Goal: Task Accomplishment & Management: Manage account settings

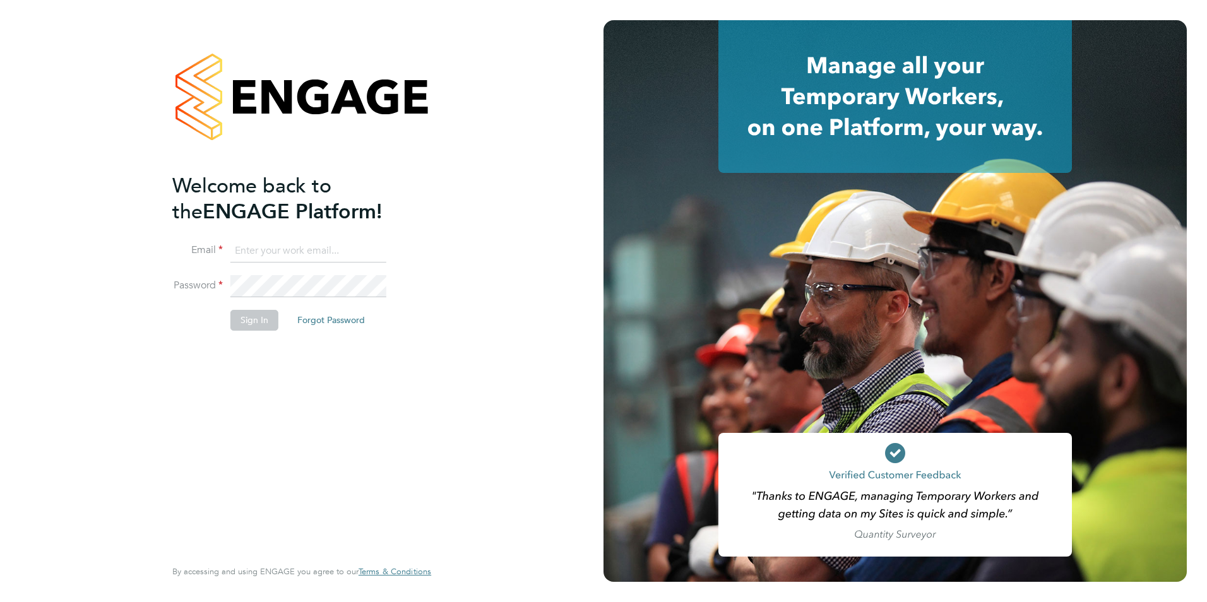
type input "[EMAIL_ADDRESS][DOMAIN_NAME]"
click at [250, 330] on li "Sign In Forgot Password" at bounding box center [295, 326] width 246 height 33
drag, startPoint x: 250, startPoint y: 330, endPoint x: 249, endPoint y: 323, distance: 7.0
click at [249, 323] on button "Sign In" at bounding box center [254, 320] width 48 height 20
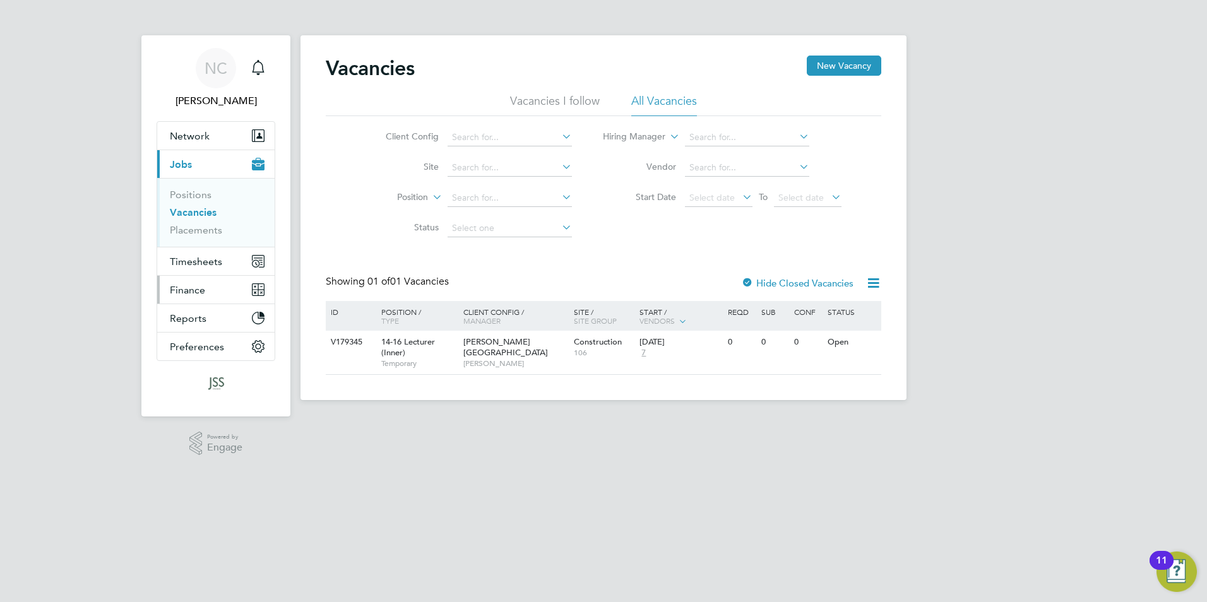
click at [207, 287] on button "Finance" at bounding box center [215, 290] width 117 height 28
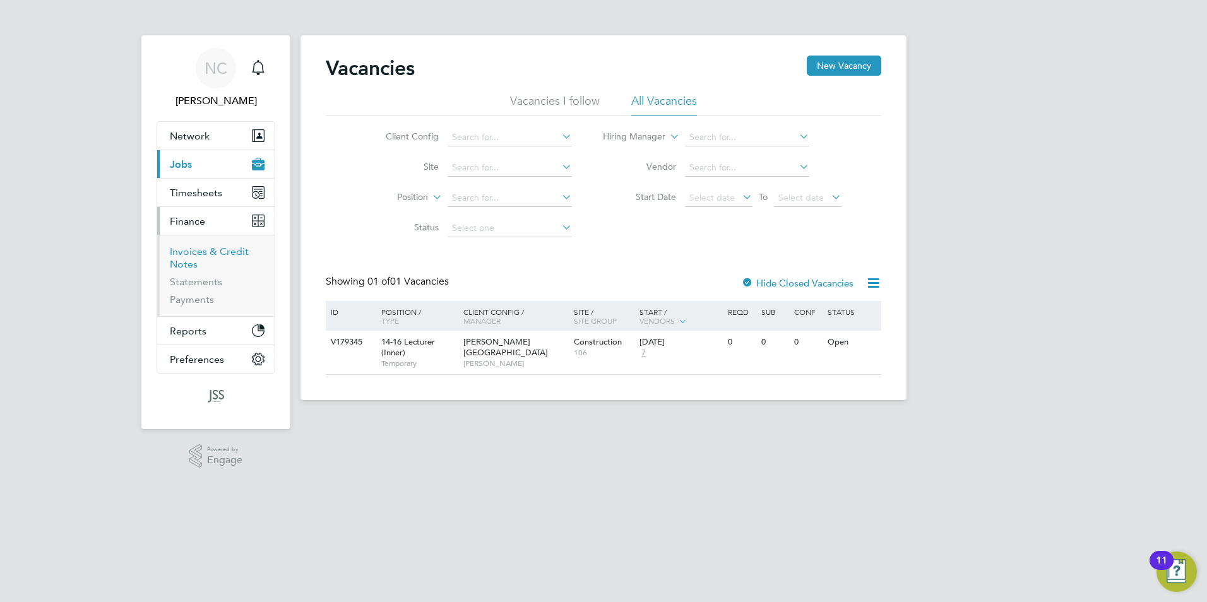
click at [194, 253] on link "Invoices & Credit Notes" at bounding box center [209, 258] width 79 height 25
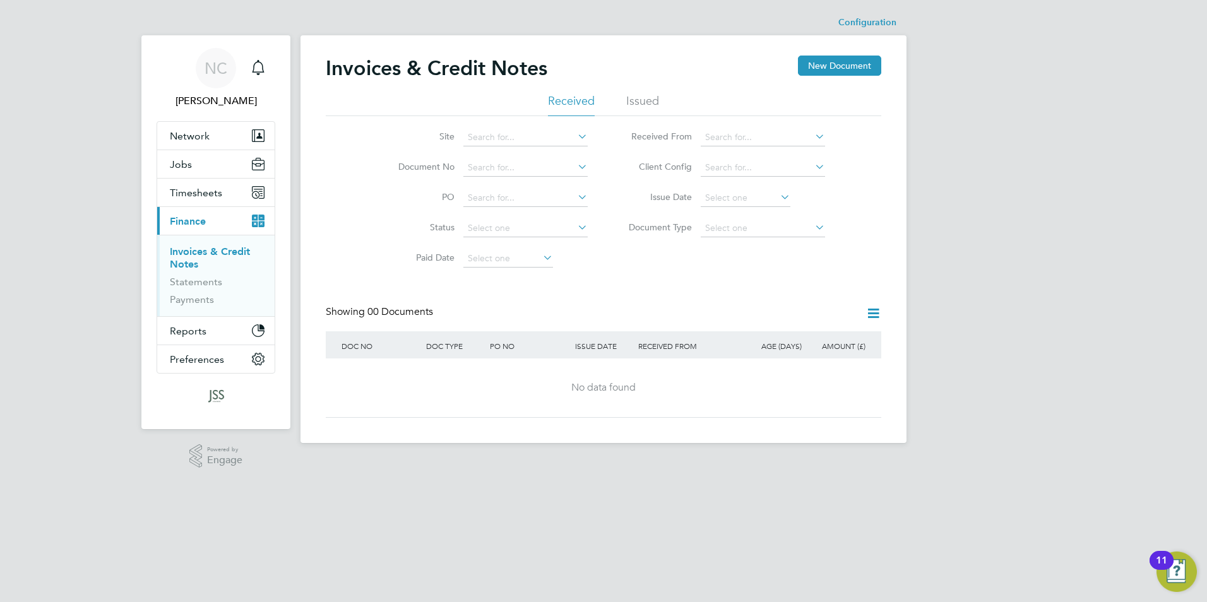
click at [649, 98] on li "Issued" at bounding box center [642, 104] width 33 height 23
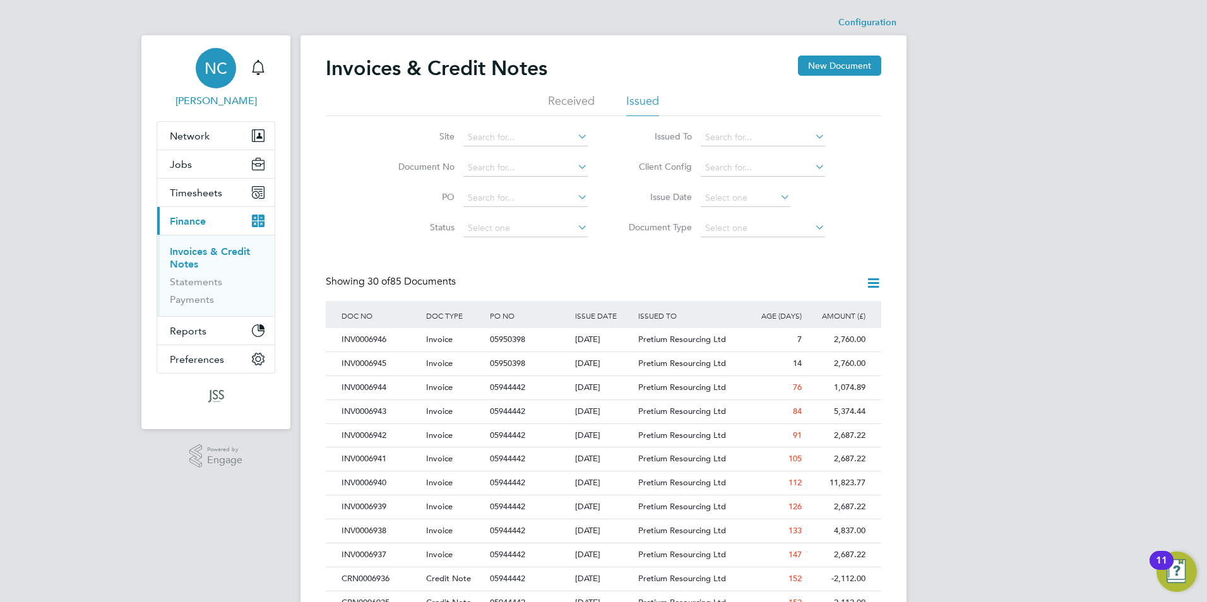
click at [204, 68] on div "NC" at bounding box center [216, 68] width 40 height 40
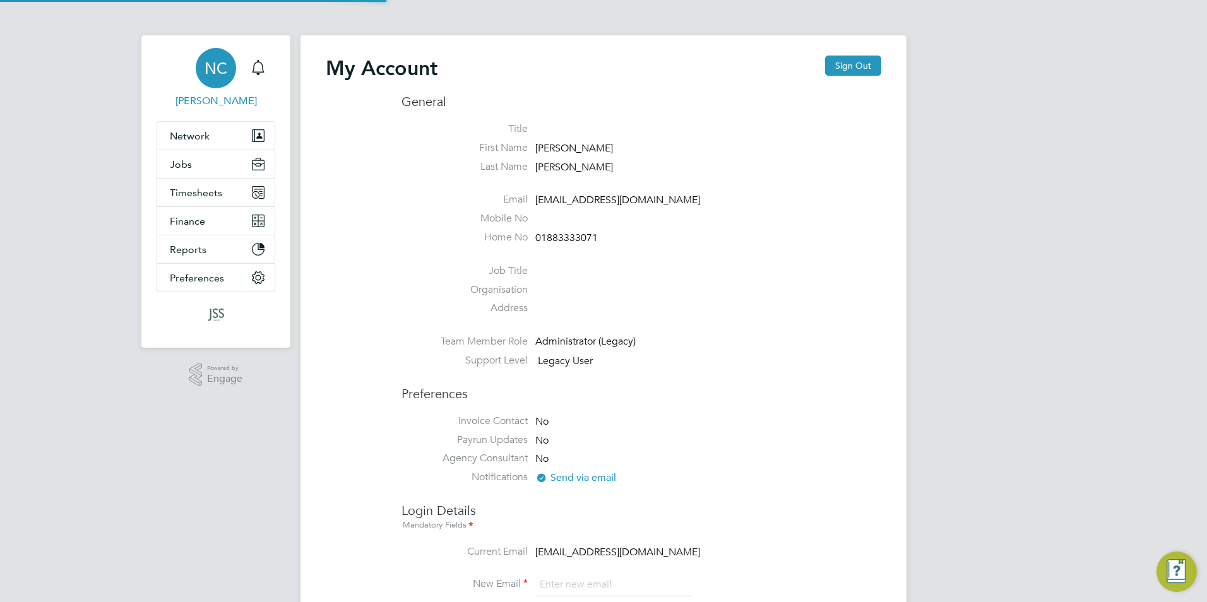
type input "[EMAIL_ADDRESS][DOMAIN_NAME]"
click at [879, 66] on button "Sign Out" at bounding box center [853, 66] width 56 height 20
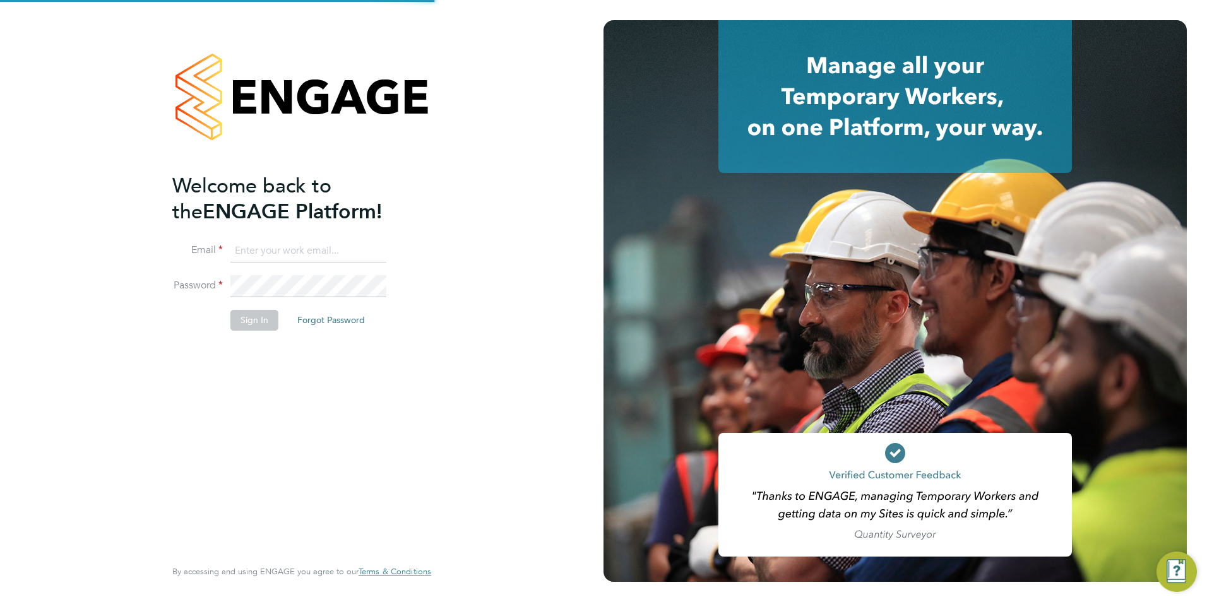
type input "[EMAIL_ADDRESS][DOMAIN_NAME]"
